Goal: Information Seeking & Learning: Check status

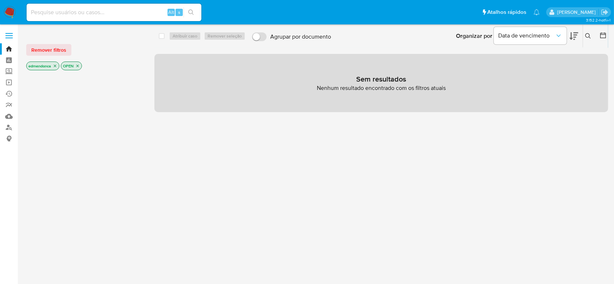
click at [72, 9] on input at bounding box center [114, 12] width 175 height 9
paste input "2LV5JQvlgQkz4ovq1veWBefR"
type input "2LV5JQvlgQkz4ovq1veWBefR"
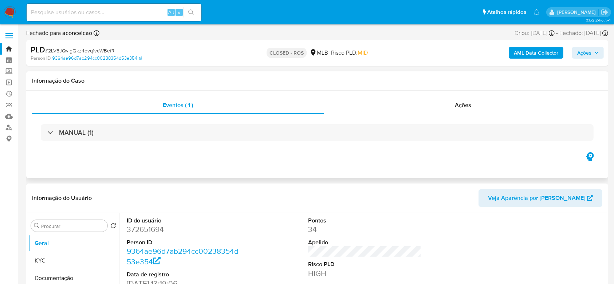
select select "10"
click at [260, 163] on div "Eventos ( 1 ) Ações MANUAL (1)" at bounding box center [317, 134] width 582 height 87
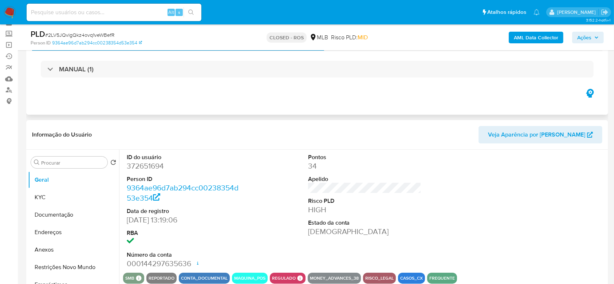
scroll to position [97, 0]
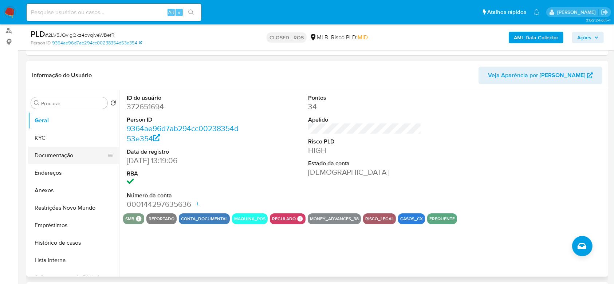
click at [61, 158] on button "Documentação" at bounding box center [70, 155] width 85 height 17
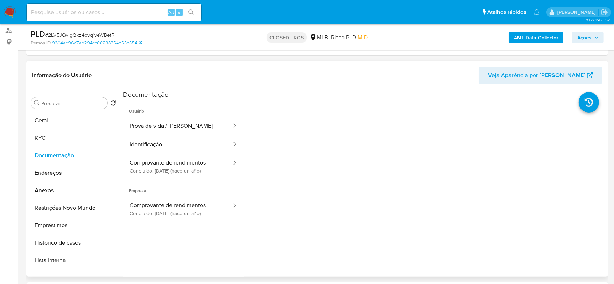
click at [309, 143] on div at bounding box center [425, 215] width 362 height 233
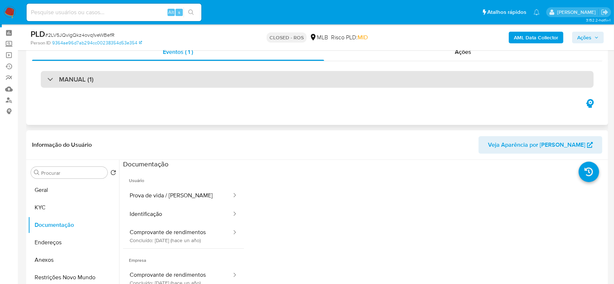
scroll to position [0, 0]
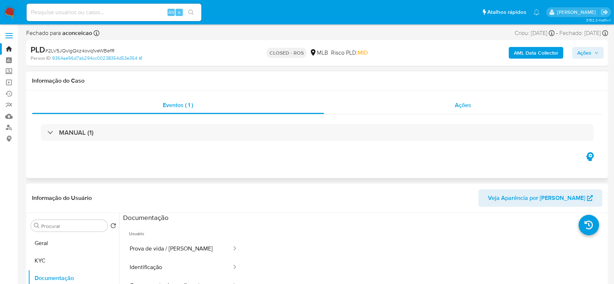
click at [457, 101] on span "Ações" at bounding box center [463, 105] width 16 height 8
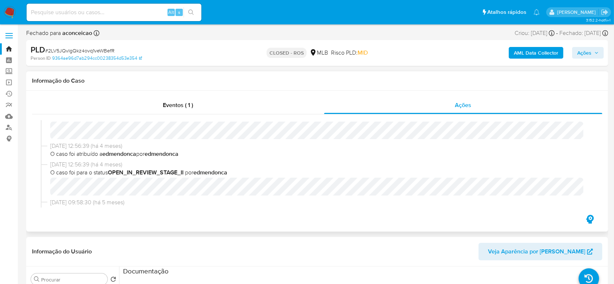
scroll to position [322, 0]
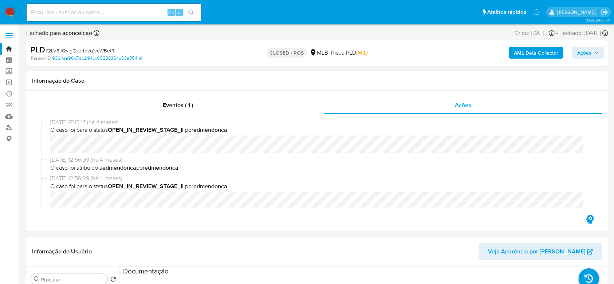
click at [90, 11] on input at bounding box center [114, 12] width 175 height 9
paste input "716247336"
type input "716247336"
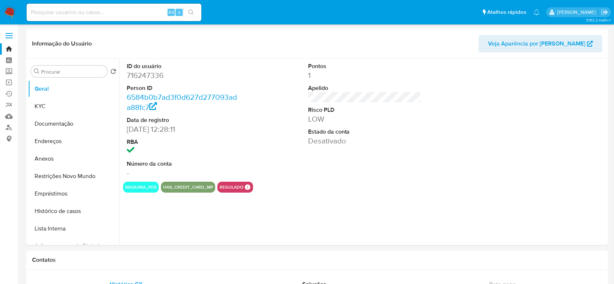
select select "10"
click at [52, 176] on button "Restrições Novo Mundo" at bounding box center [70, 176] width 85 height 17
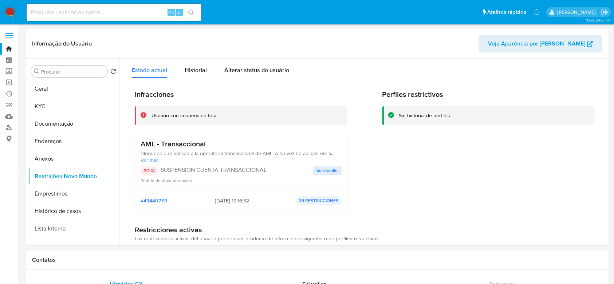
click at [37, 13] on input at bounding box center [114, 12] width 175 height 9
paste input "305852370"
type input "305852370"
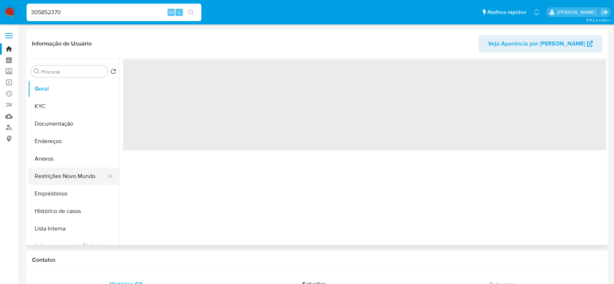
click at [43, 174] on button "Restrições Novo Mundo" at bounding box center [70, 176] width 85 height 17
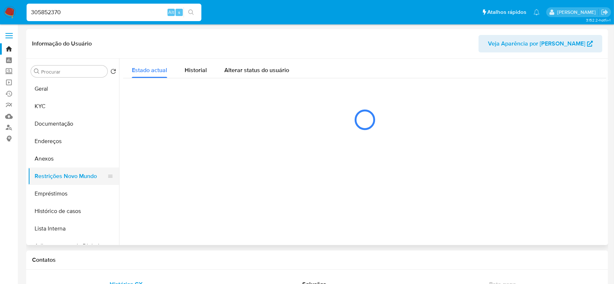
select select "10"
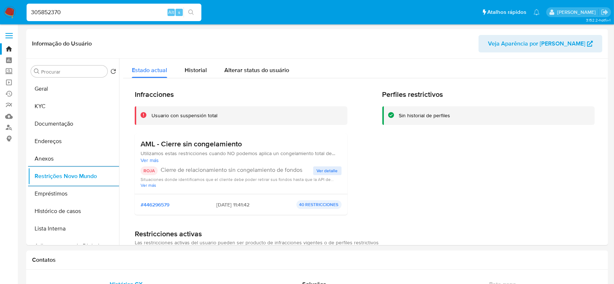
click at [121, 13] on input "305852370" at bounding box center [114, 12] width 175 height 9
paste input "1112918337"
type input "1112918337"
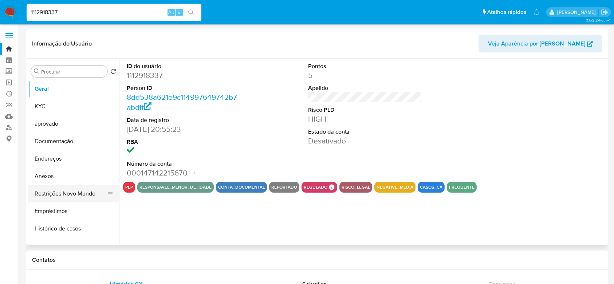
select select "10"
click at [54, 193] on button "Restrições Novo Mundo" at bounding box center [70, 193] width 85 height 17
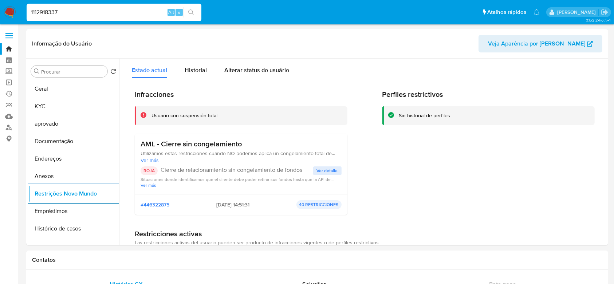
click at [80, 13] on input "1112918337" at bounding box center [114, 12] width 175 height 9
paste input "2295520152"
type input "2295520152"
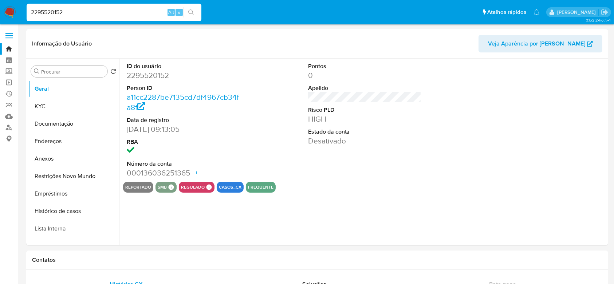
select select "10"
click at [69, 175] on button "Restrições Novo Mundo" at bounding box center [70, 176] width 85 height 17
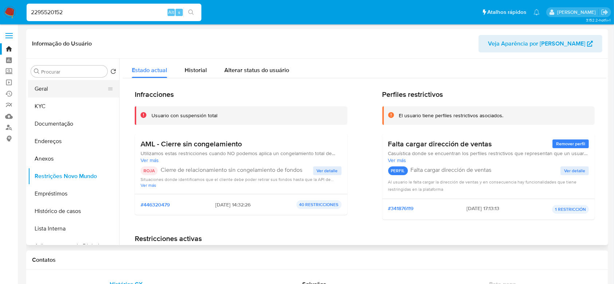
click at [48, 93] on button "Geral" at bounding box center [70, 88] width 85 height 17
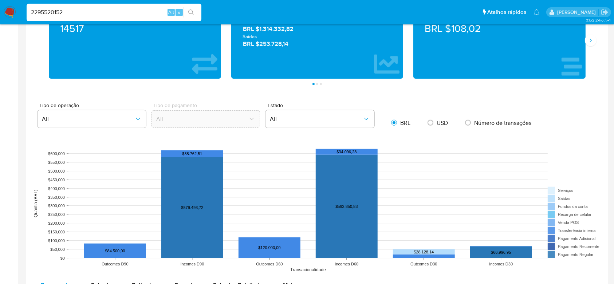
scroll to position [631, 0]
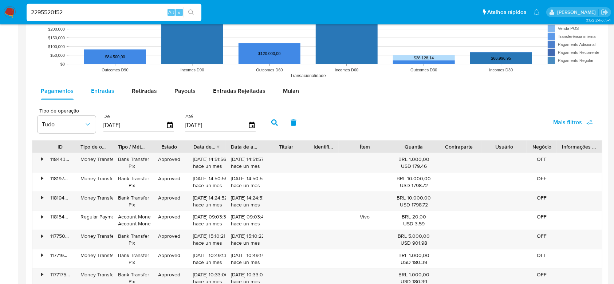
click at [93, 97] on div "Entradas" at bounding box center [102, 90] width 23 height 17
select select "10"
